Goal: Task Accomplishment & Management: Use online tool/utility

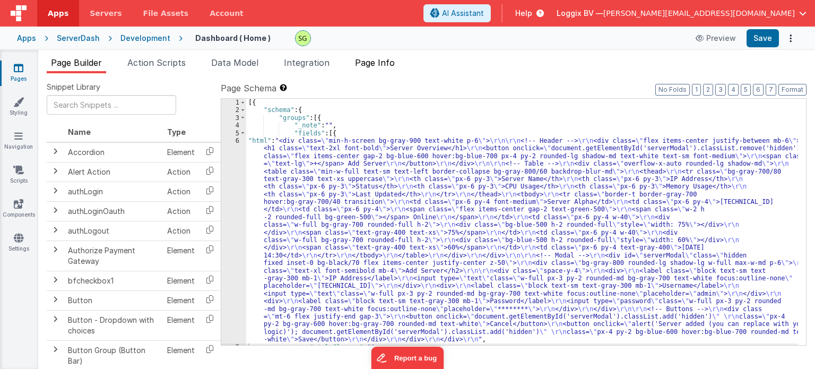
click at [384, 59] on span "Page Info" at bounding box center [375, 62] width 40 height 11
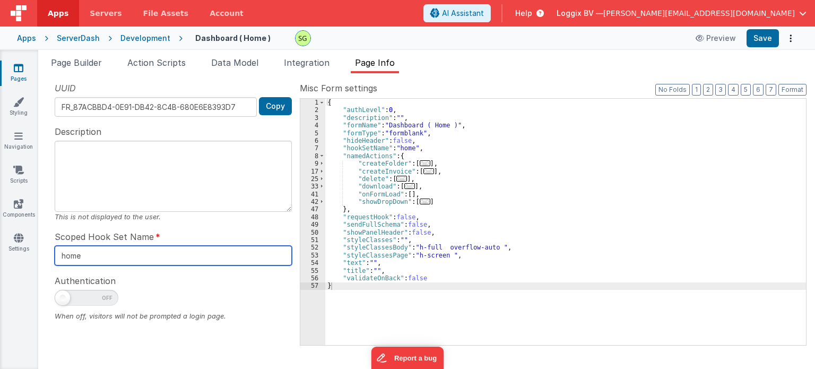
click at [94, 256] on input "home" at bounding box center [173, 256] width 237 height 20
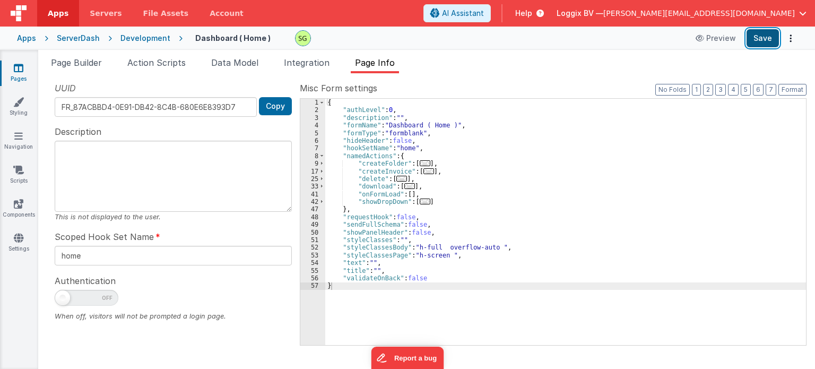
click at [763, 40] on button "Save" at bounding box center [763, 38] width 32 height 18
click at [23, 74] on link "Pages" at bounding box center [18, 73] width 38 height 21
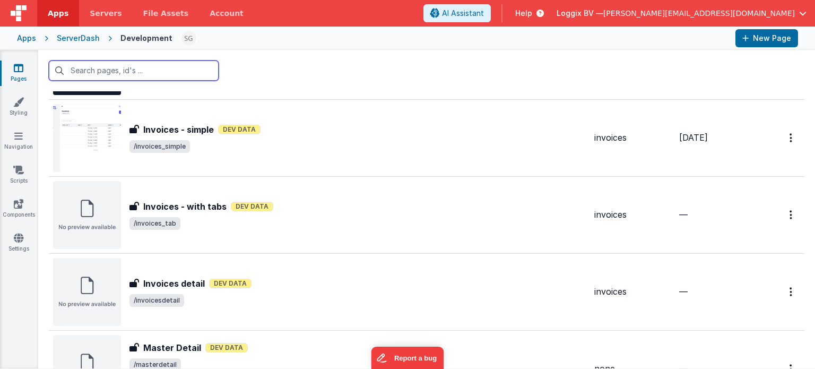
scroll to position [814, 0]
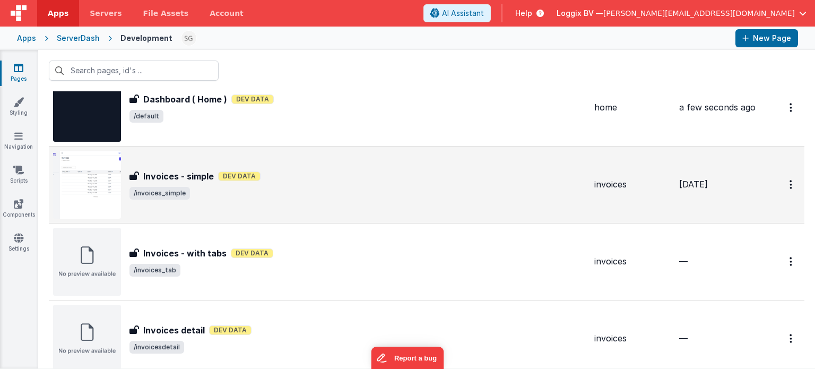
click at [346, 158] on div "Invoices - simple Invoices - simple Dev Data /invoices_simple" at bounding box center [319, 185] width 533 height 68
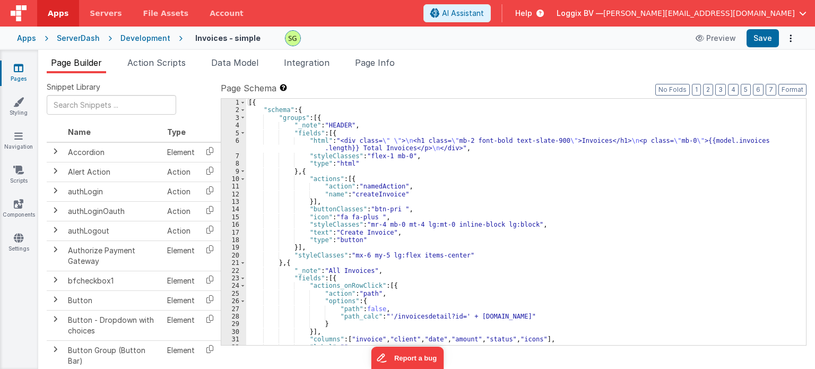
click at [375, 67] on span "Page Info" at bounding box center [375, 62] width 40 height 11
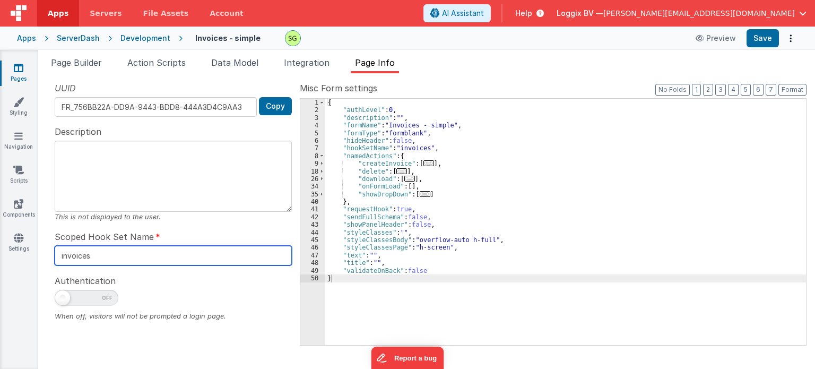
click at [111, 254] on input "invoices" at bounding box center [173, 256] width 237 height 20
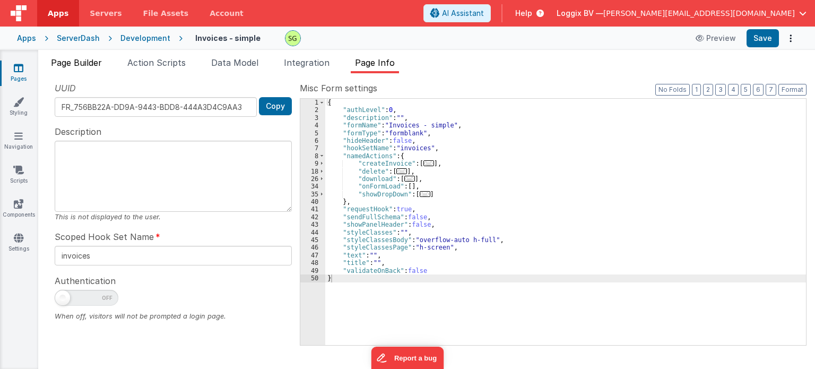
click at [76, 69] on li "Page Builder" at bounding box center [76, 64] width 59 height 17
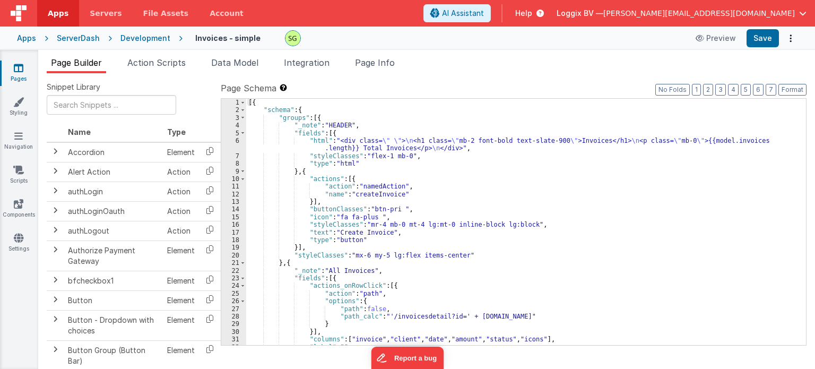
click at [23, 59] on div "Pages Styling Navigation Scripts Components Settings" at bounding box center [19, 209] width 38 height 319
click at [23, 69] on icon at bounding box center [19, 68] width 10 height 11
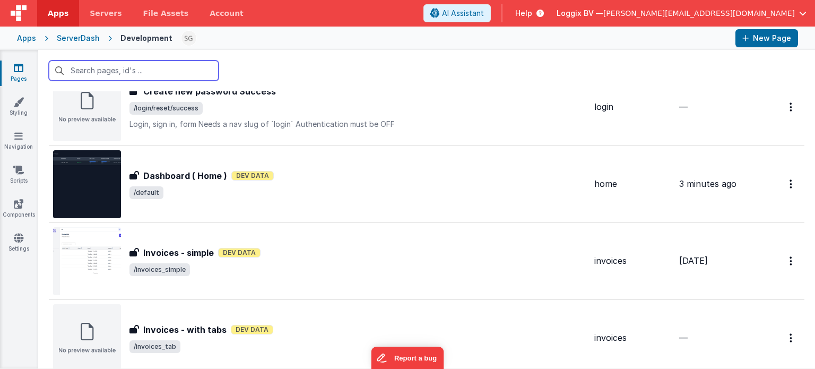
scroll to position [781, 0]
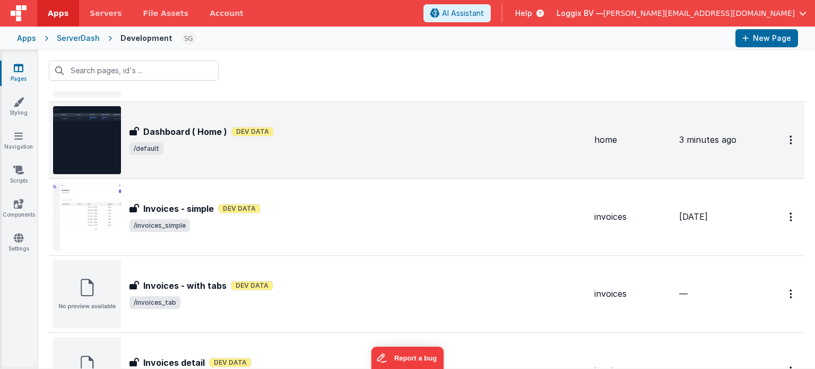
click at [269, 169] on div "Dashboard ( Home ) Dashboard ( Home ) Dev Data /default" at bounding box center [319, 140] width 533 height 68
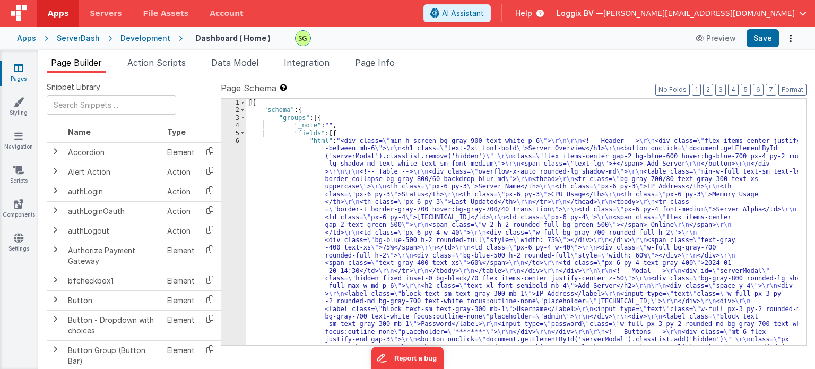
click at [236, 141] on div "6" at bounding box center [233, 251] width 25 height 229
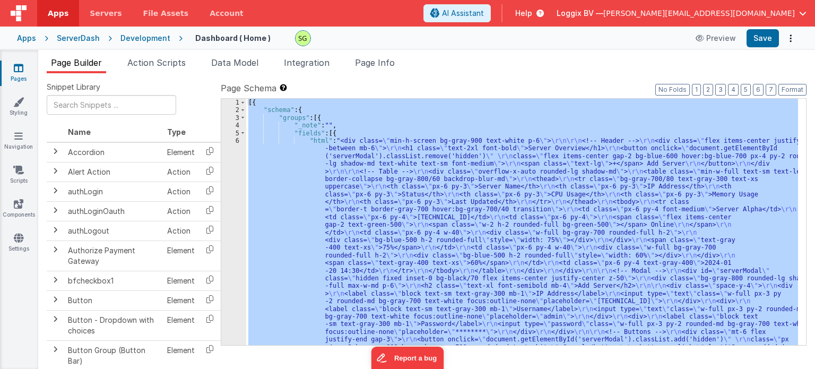
click at [236, 141] on div "6" at bounding box center [233, 251] width 25 height 229
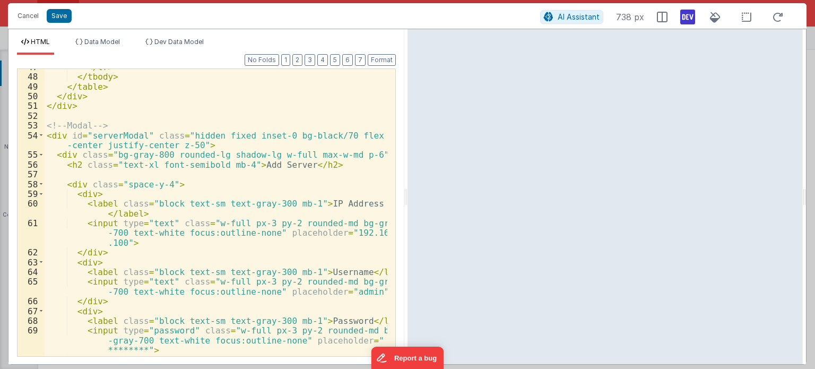
scroll to position [520, 0]
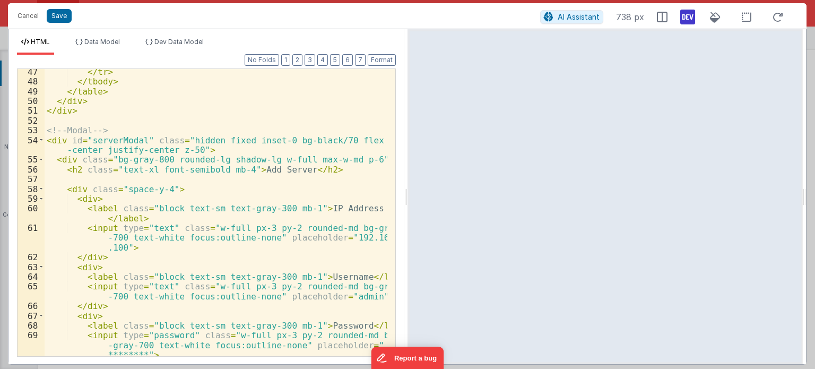
click at [125, 248] on div "</ tr > </ tbody > </ table > </ div > </ div > <!-- Modal --> < div id = "serv…" at bounding box center [216, 220] width 343 height 307
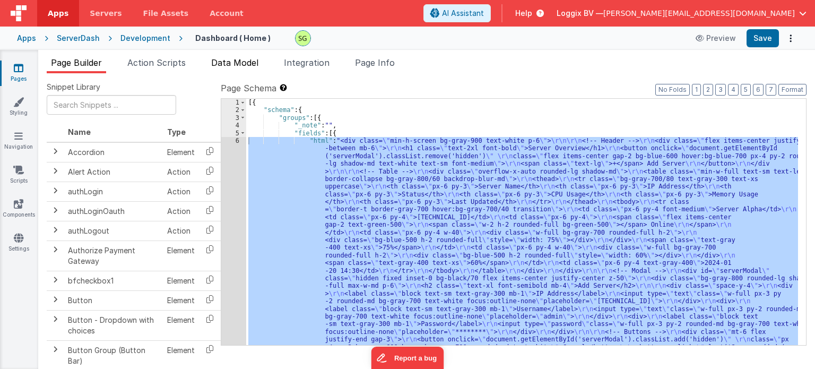
click at [230, 65] on span "Data Model" at bounding box center [234, 62] width 47 height 11
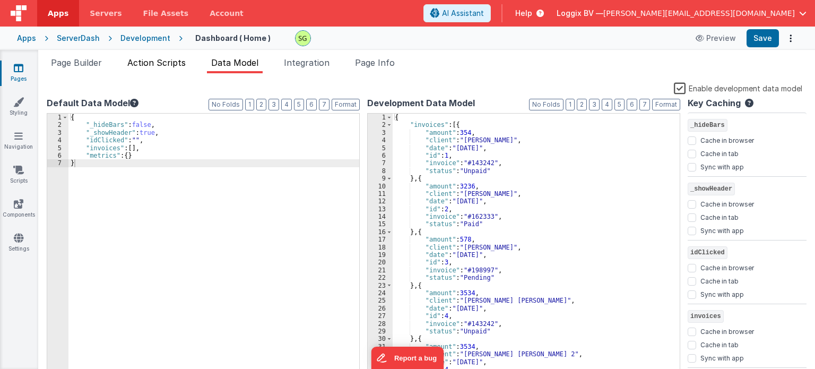
click at [157, 60] on span "Action Scripts" at bounding box center [156, 62] width 58 height 11
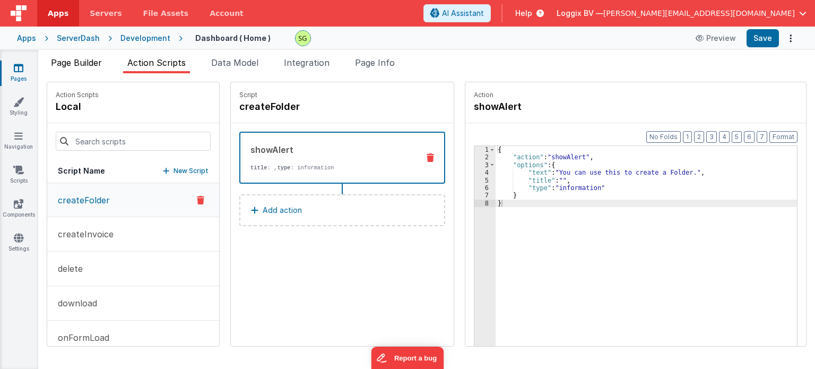
click at [84, 63] on span "Page Builder" at bounding box center [76, 62] width 51 height 11
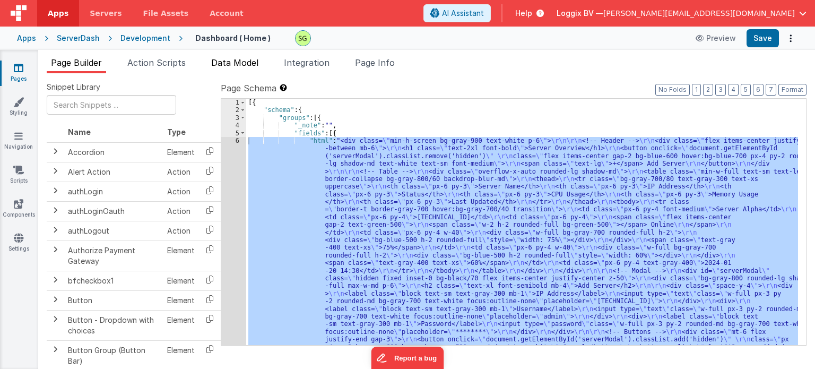
click at [247, 58] on span "Data Model" at bounding box center [234, 62] width 47 height 11
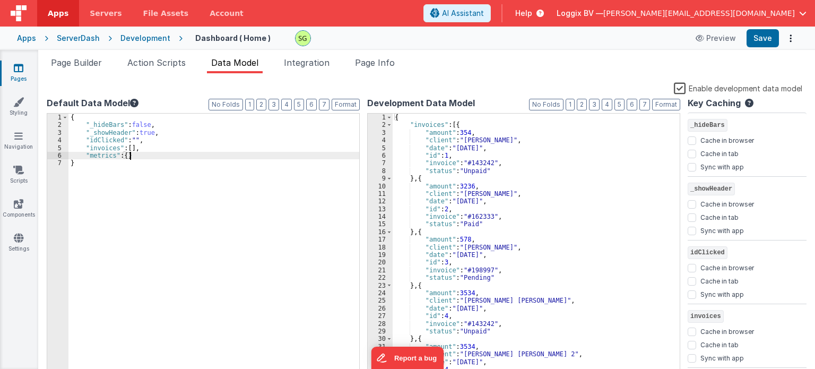
click at [142, 156] on div "{ "_hideBars" : false , "_showHeader" : true , "idClicked" : "" , "invoices" : …" at bounding box center [213, 254] width 291 height 280
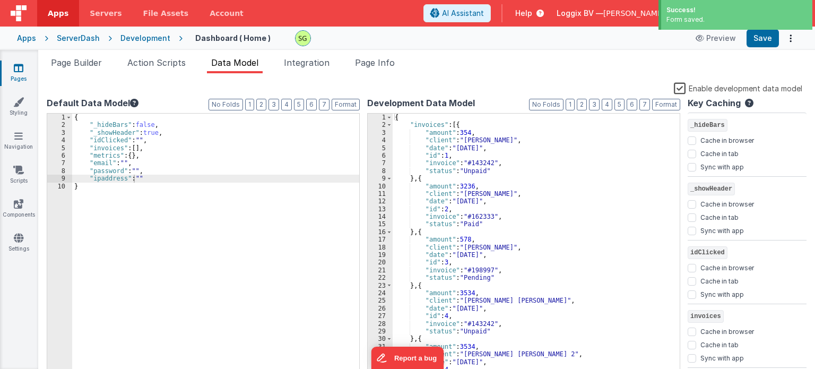
click at [85, 55] on div "Page Builder Action Scripts Data Model Integration Page Info Snippet Library Na…" at bounding box center [426, 209] width 777 height 319
click at [85, 61] on span "Page Builder" at bounding box center [76, 62] width 51 height 11
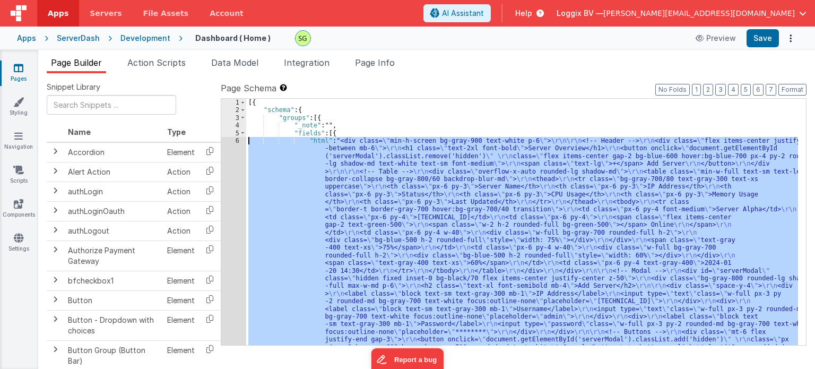
click at [240, 155] on div "6" at bounding box center [233, 251] width 25 height 229
click at [236, 139] on div "6" at bounding box center [233, 251] width 25 height 229
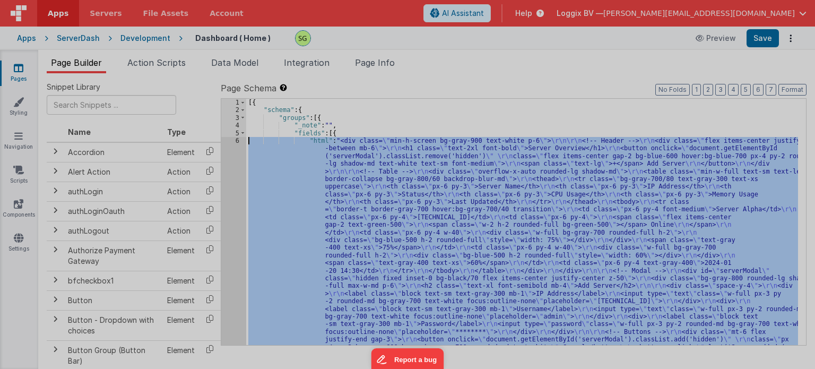
click at [236, 139] on div at bounding box center [407, 184] width 815 height 369
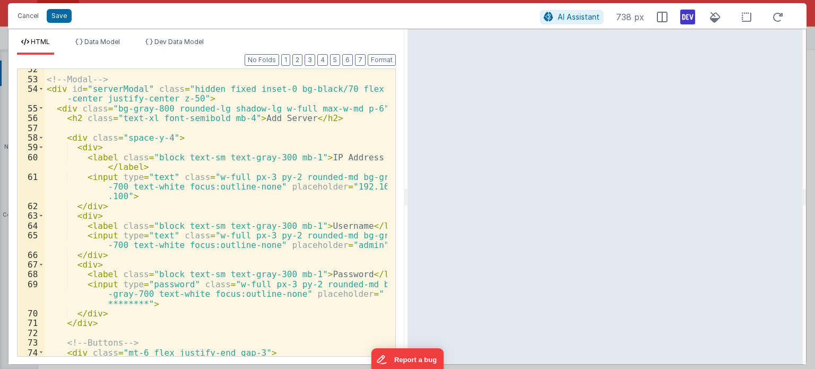
scroll to position [571, 0]
click at [124, 196] on div "<!-- Modal --> < div id = "serverModal" class = "hidden fixed inset-0 bg-black/…" at bounding box center [216, 222] width 343 height 317
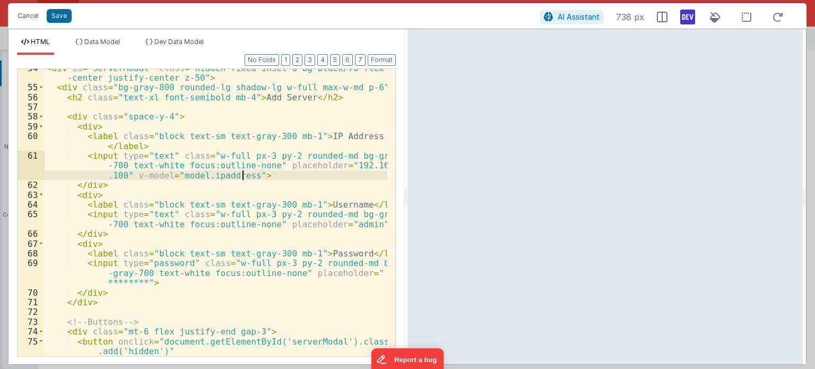
scroll to position [592, 0]
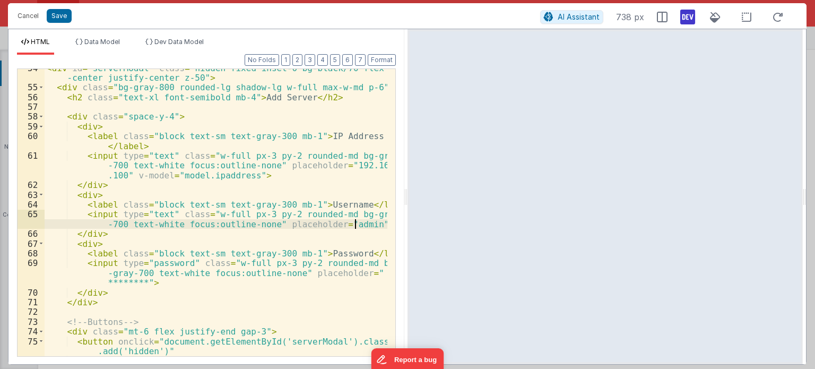
click at [357, 226] on div "< div id = "serverModal" class = "hidden fixed inset-0 bg-black/70 flex items -…" at bounding box center [216, 226] width 343 height 327
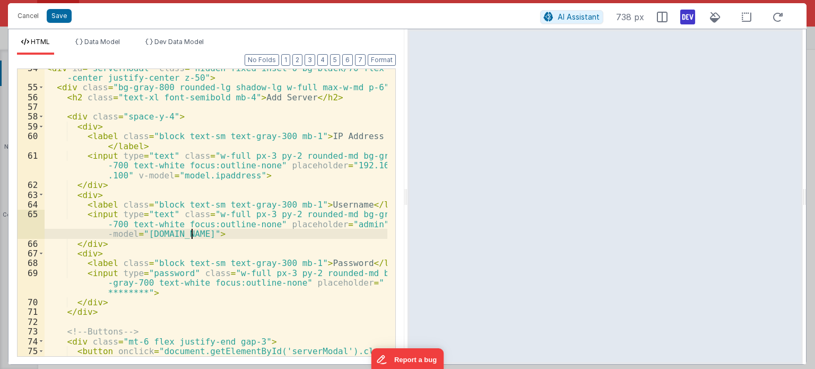
click at [143, 293] on div "< div id = "serverModal" class = "hidden fixed inset-0 bg-black/70 flex items -…" at bounding box center [216, 226] width 343 height 327
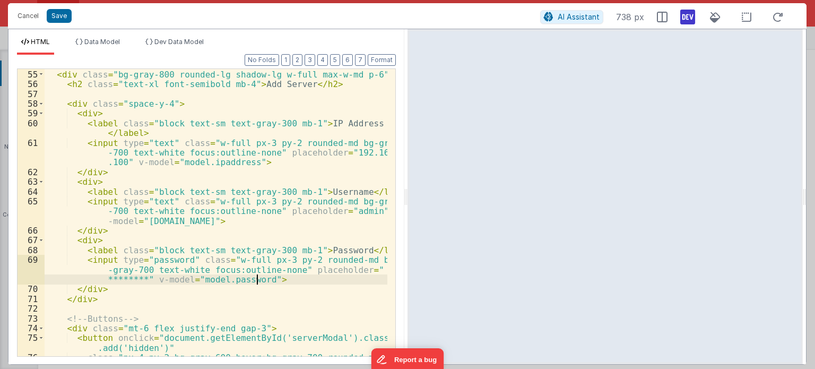
scroll to position [708, 0]
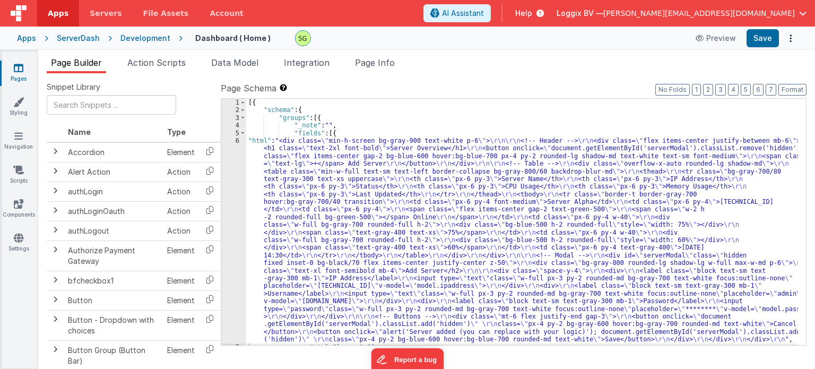
click at [18, 68] on icon at bounding box center [19, 68] width 10 height 11
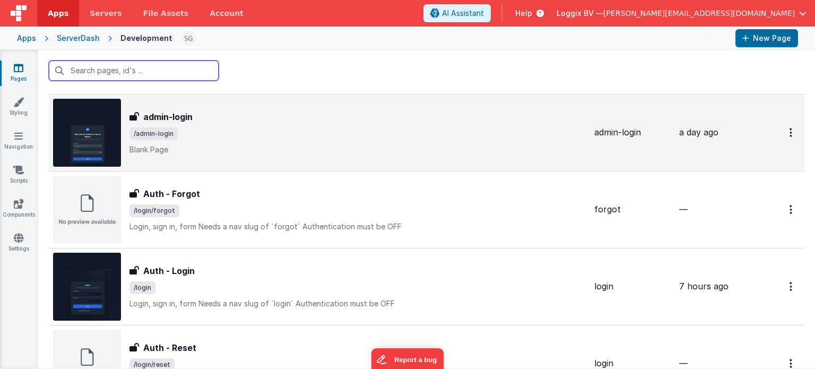
scroll to position [174, 0]
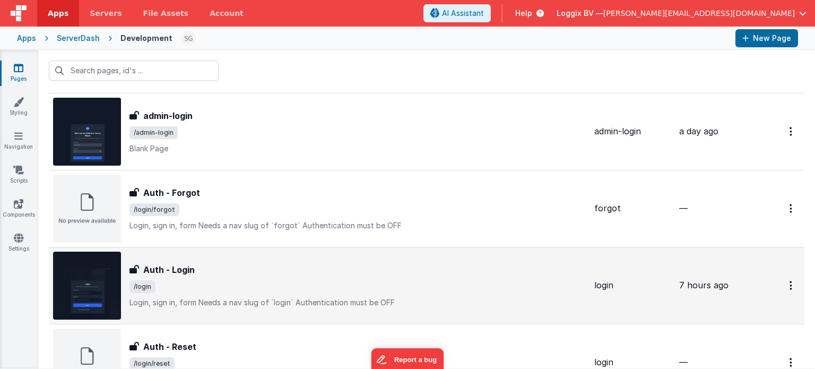
click at [241, 294] on div "Auth - Login Auth - Login /login Login, sign in, formNeeds a nav slug of `logi…" at bounding box center [358, 285] width 456 height 45
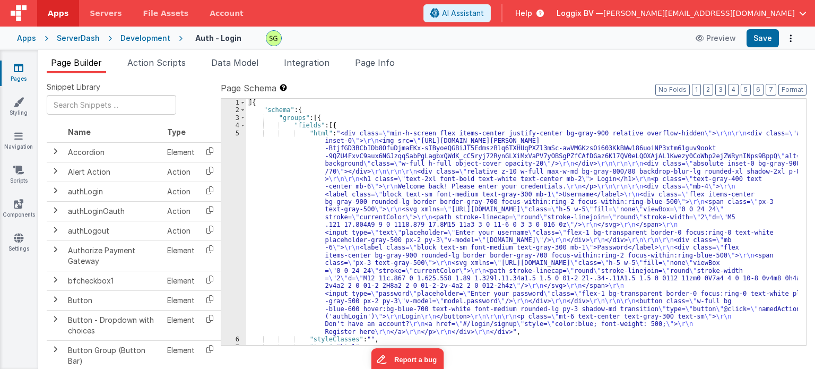
click at [236, 135] on div "5" at bounding box center [233, 233] width 25 height 206
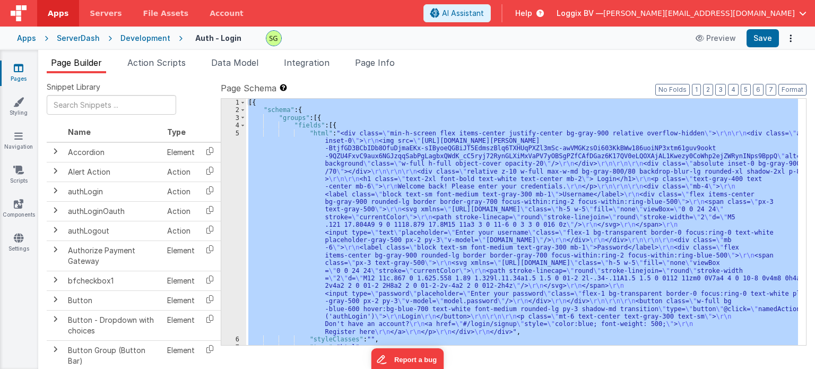
click at [236, 135] on div "5" at bounding box center [233, 233] width 25 height 206
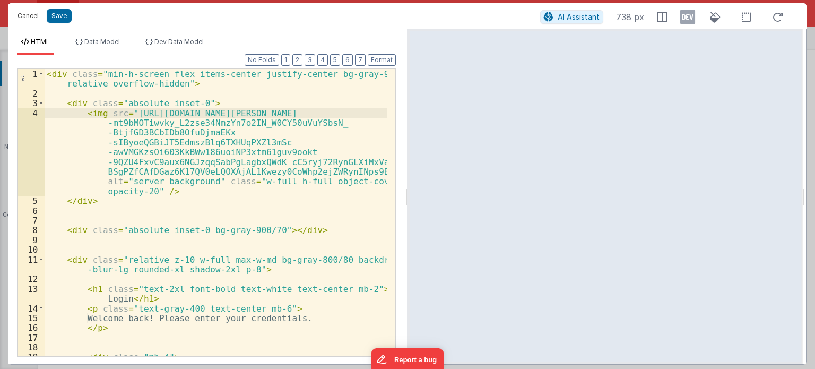
click at [27, 21] on button "Cancel" at bounding box center [28, 15] width 32 height 15
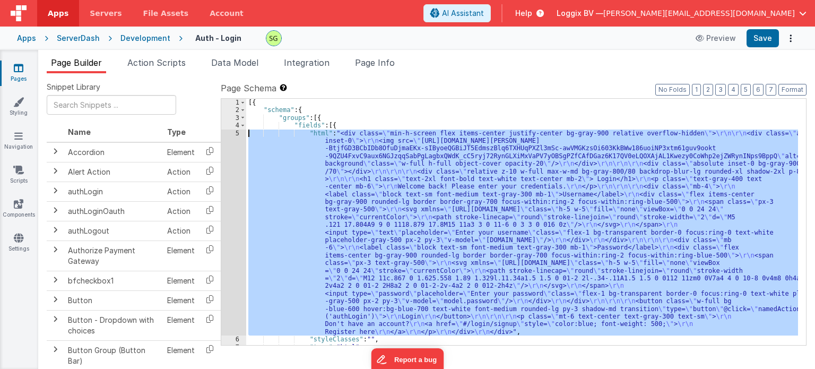
click at [297, 176] on div "[{ "schema" : { "groups" : [{ "fields" : [{ "html" : "<div class= \" min-h-scre…" at bounding box center [522, 222] width 552 height 246
